Goal: Check status: Check status

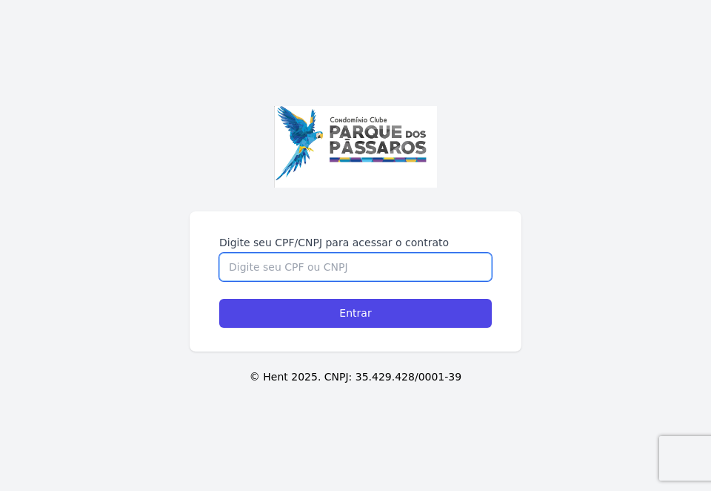
click at [345, 269] on input "Digite seu CPF/CNPJ para acessar o contrato" at bounding box center [355, 267] width 273 height 28
type input "48049705846"
click at [219, 299] on input "Entrar" at bounding box center [355, 313] width 273 height 29
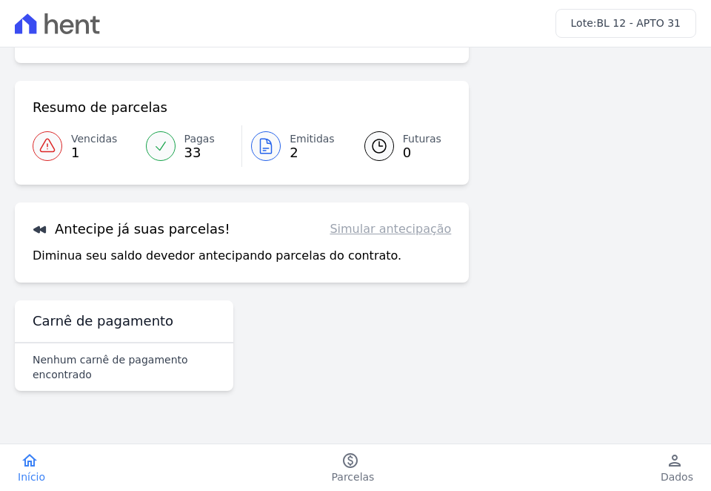
scroll to position [155, 0]
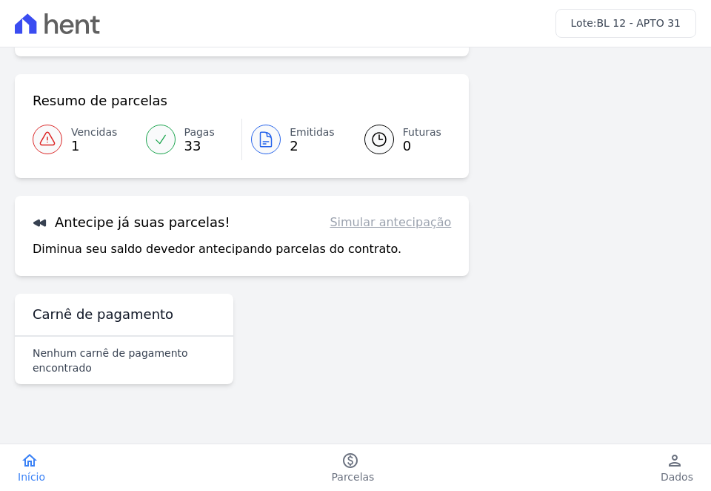
click at [388, 222] on link "Simular antecipação" at bounding box center [391, 222] width 122 height 18
click at [389, 230] on link "Simular antecipação" at bounding box center [391, 222] width 122 height 18
drag, startPoint x: 67, startPoint y: 228, endPoint x: 57, endPoint y: 226, distance: 9.7
click at [62, 228] on h3 "Antecipe já suas parcelas!" at bounding box center [132, 222] width 198 height 18
click at [41, 222] on icon at bounding box center [39, 222] width 13 height 7
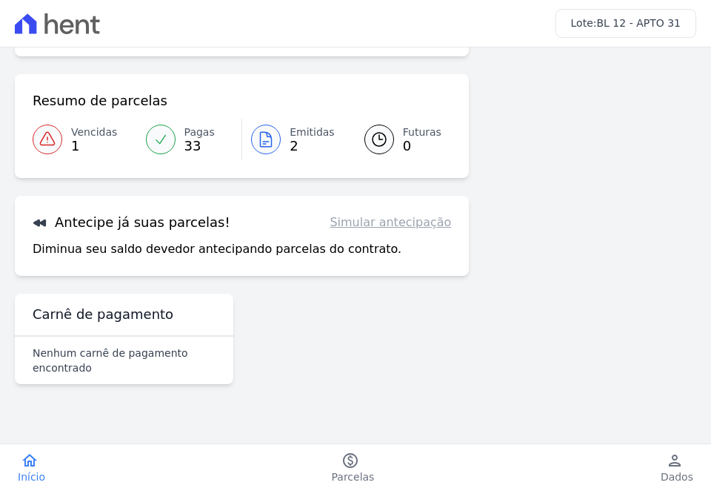
scroll to position [104, 0]
click at [49, 133] on icon at bounding box center [47, 138] width 14 height 13
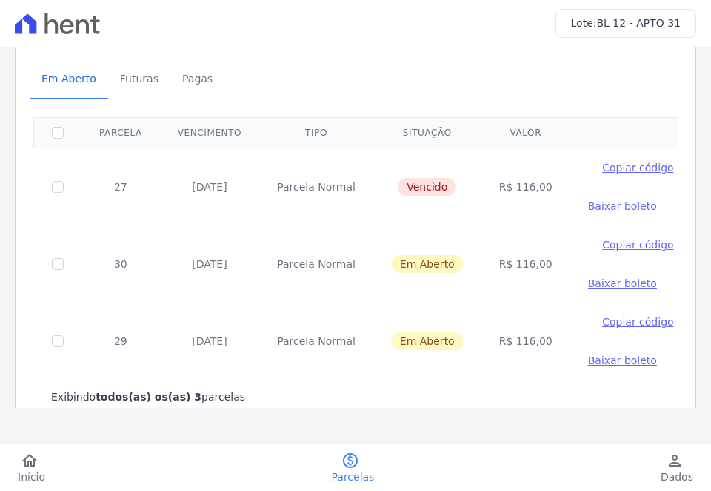
scroll to position [81, 0]
